Goal: Task Accomplishment & Management: Use online tool/utility

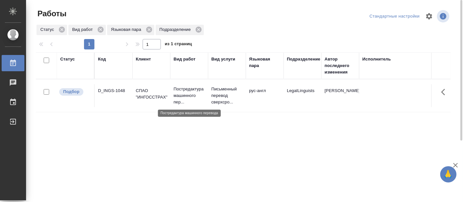
click at [188, 93] on p "Постредактура машинного пер..." at bounding box center [189, 96] width 31 height 20
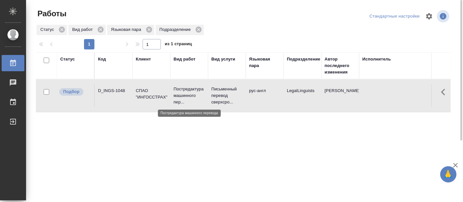
click at [188, 93] on p "Постредактура машинного пер..." at bounding box center [189, 96] width 31 height 20
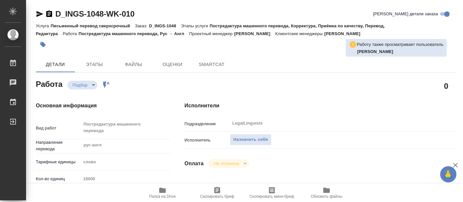
type textarea "x"
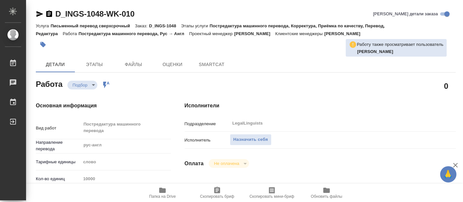
type textarea "x"
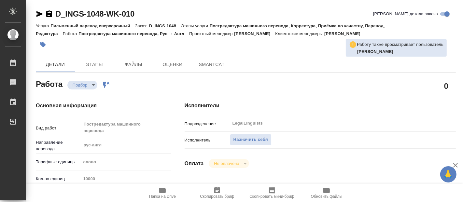
type textarea "x"
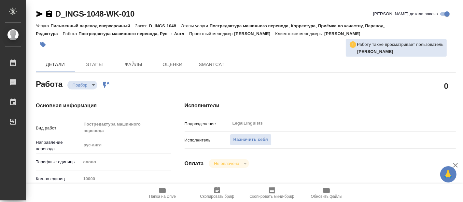
type textarea "x"
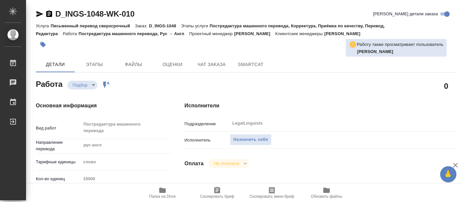
type textarea "x"
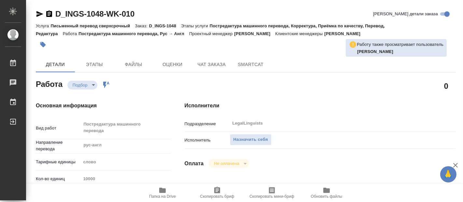
scroll to position [145, 0]
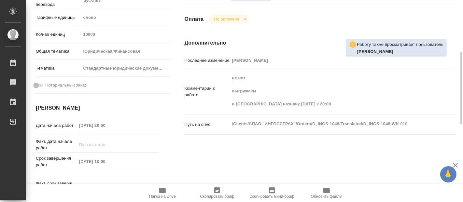
type textarea "x"
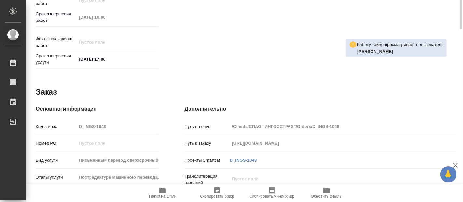
type textarea "x"
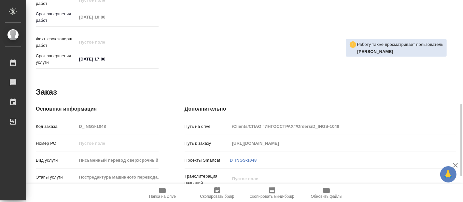
scroll to position [359, 0]
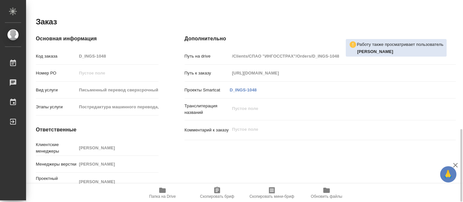
click at [157, 192] on span "Папка на Drive" at bounding box center [162, 193] width 47 height 12
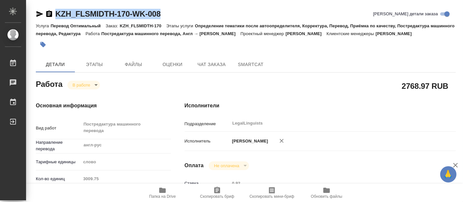
drag, startPoint x: 166, startPoint y: 13, endPoint x: 55, endPoint y: 21, distance: 111.6
click at [55, 21] on div "KZH_FLSMIDTH-170-WK-008 Кратко детали заказа" at bounding box center [246, 15] width 420 height 13
copy link "KZH_FLSMIDTH-170-WK-008"
click at [230, 15] on div "KZH_FLSMIDTH-170-WK-008 Кратко детали заказа" at bounding box center [246, 14] width 420 height 10
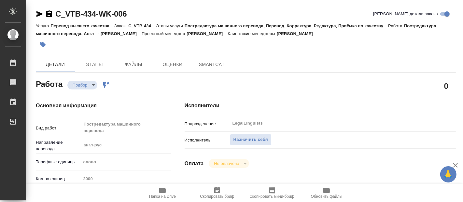
type textarea "x"
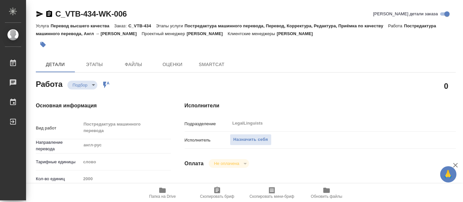
type textarea "x"
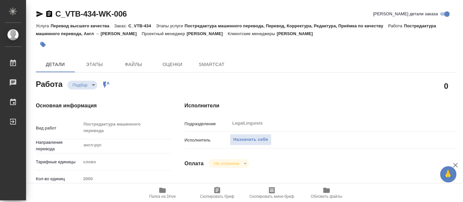
type textarea "x"
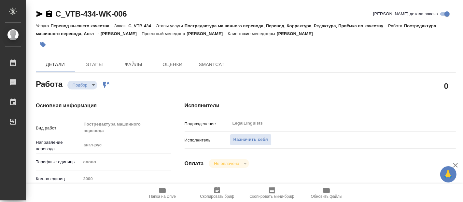
type textarea "x"
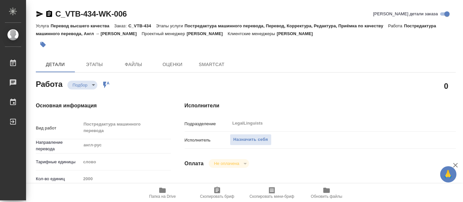
type textarea "x"
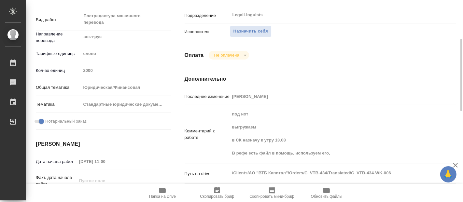
scroll to position [181, 0]
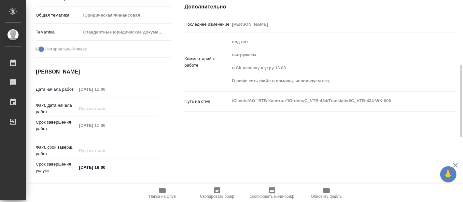
type textarea "x"
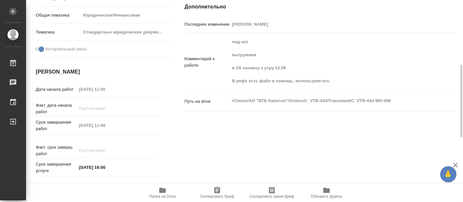
click at [161, 191] on icon "button" at bounding box center [162, 190] width 7 height 5
type textarea "x"
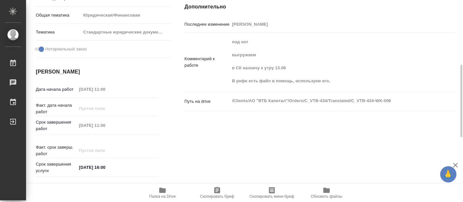
type textarea "x"
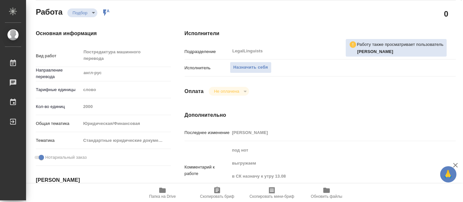
scroll to position [0, 0]
